Goal: Find specific page/section: Find specific page/section

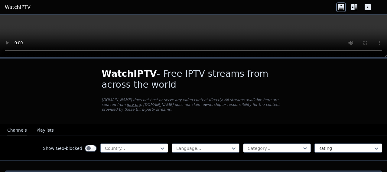
scroll to position [14, 0]
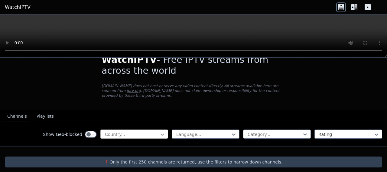
click at [159, 131] on icon at bounding box center [162, 134] width 6 height 6
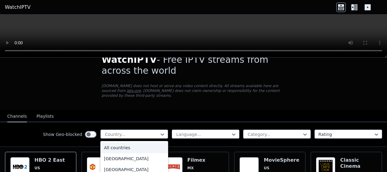
click at [128, 144] on div "All countries" at bounding box center [134, 147] width 68 height 11
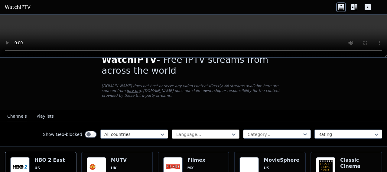
click at [209, 131] on div at bounding box center [203, 134] width 55 height 6
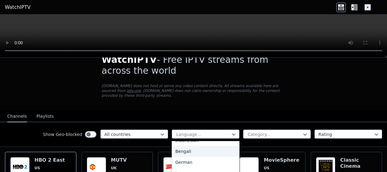
scroll to position [151, 0]
click at [198, 145] on div "Turkish" at bounding box center [206, 148] width 68 height 11
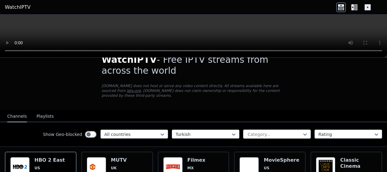
click at [290, 131] on div at bounding box center [274, 134] width 55 height 6
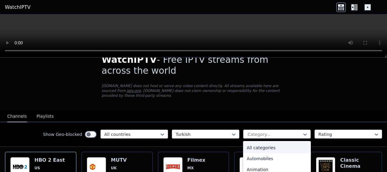
click at [265, 144] on div "All categories" at bounding box center [277, 147] width 68 height 11
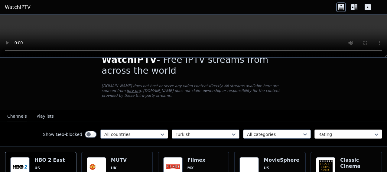
click at [324, 131] on div at bounding box center [346, 134] width 55 height 6
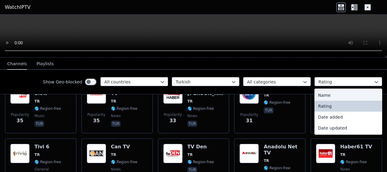
scroll to position [793, 0]
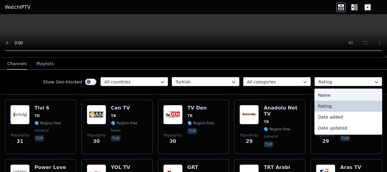
click at [201, 80] on div at bounding box center [203, 82] width 55 height 6
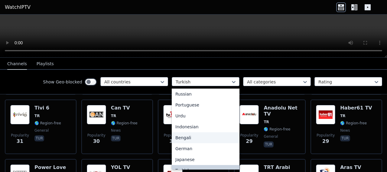
scroll to position [161, 0]
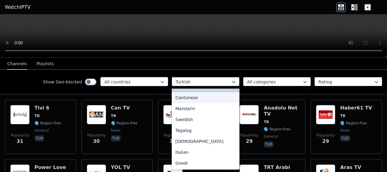
click at [151, 80] on div at bounding box center [131, 82] width 55 height 6
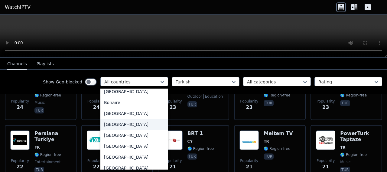
scroll to position [504, 0]
